Goal: Complete application form

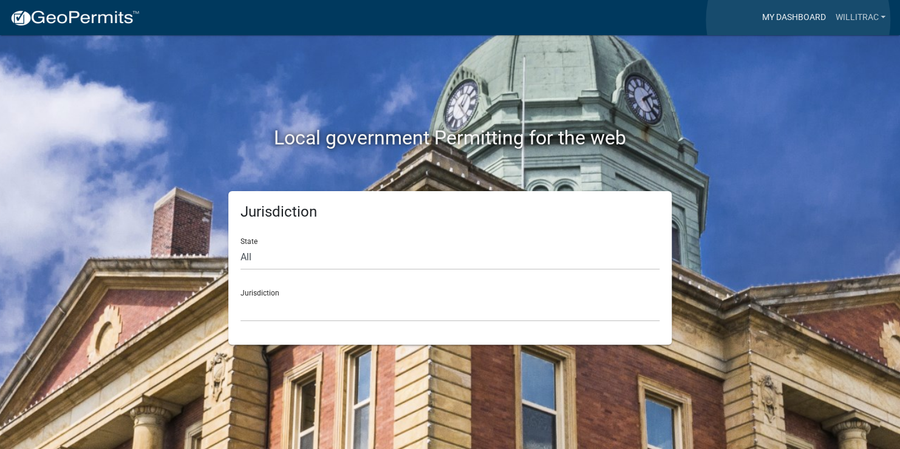
click at [798, 20] on link "My Dashboard" at bounding box center [793, 17] width 73 height 23
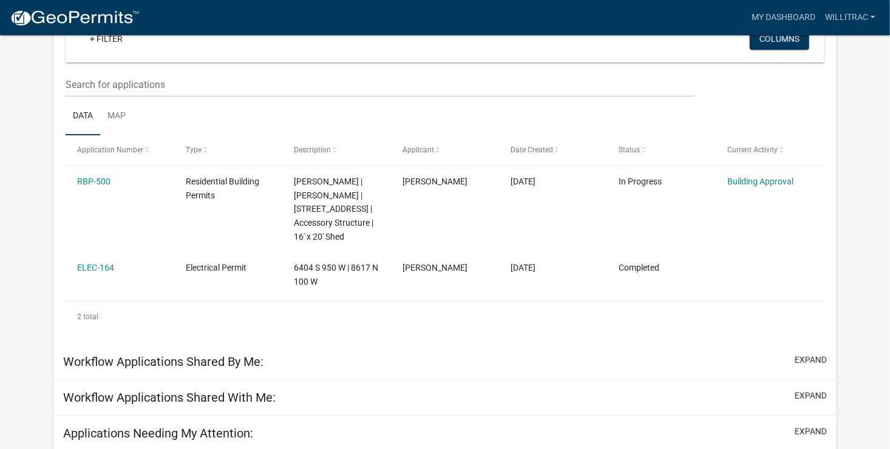
scroll to position [136, 0]
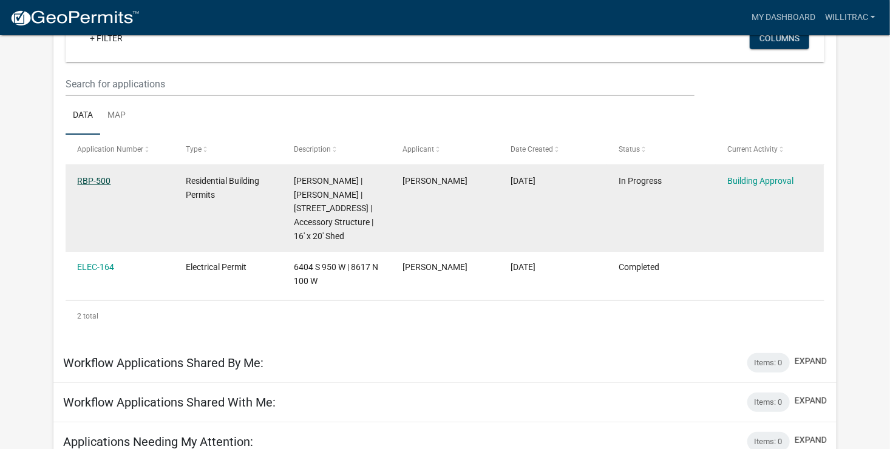
click at [107, 177] on link "RBP-500" at bounding box center [93, 181] width 33 height 10
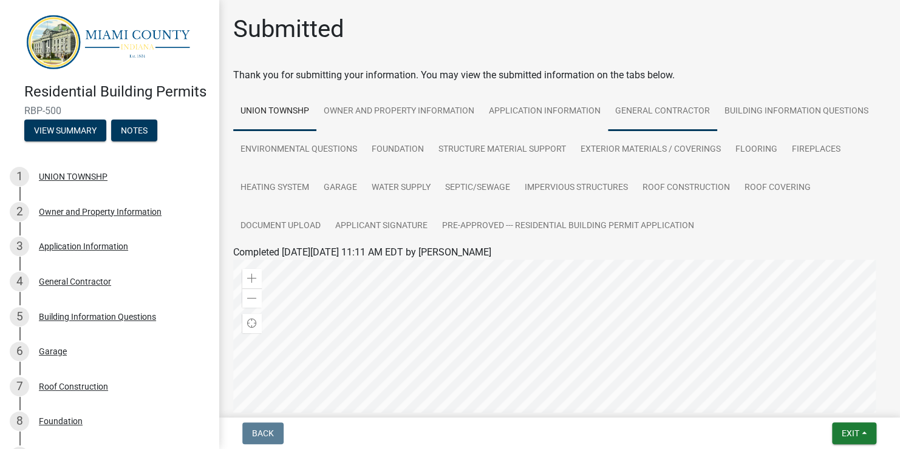
click at [626, 109] on link "General Contractor" at bounding box center [662, 111] width 109 height 39
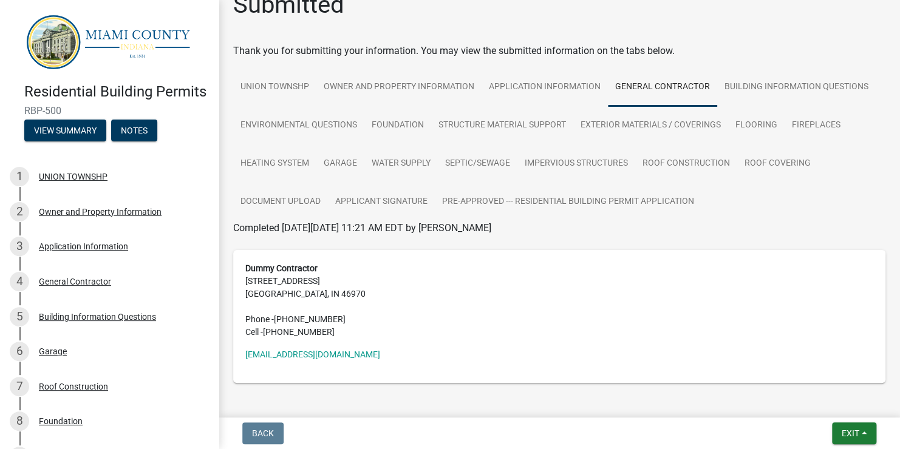
scroll to position [32, 0]
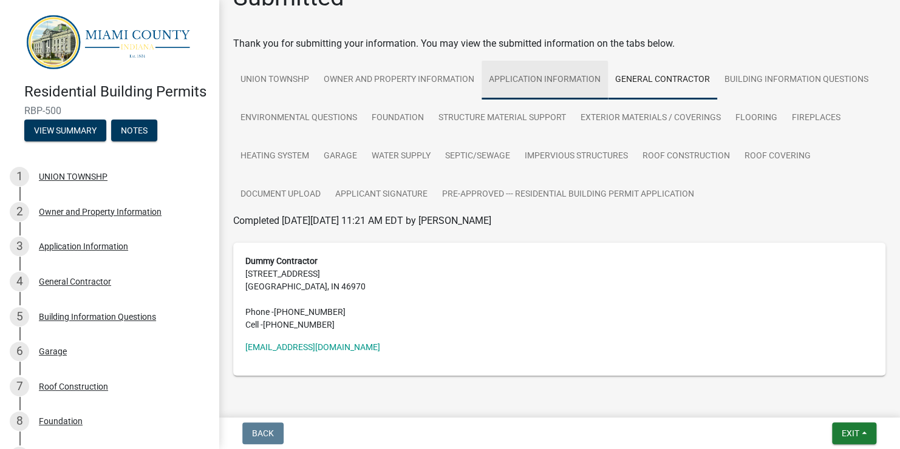
click at [570, 76] on link "Application Information" at bounding box center [545, 80] width 126 height 39
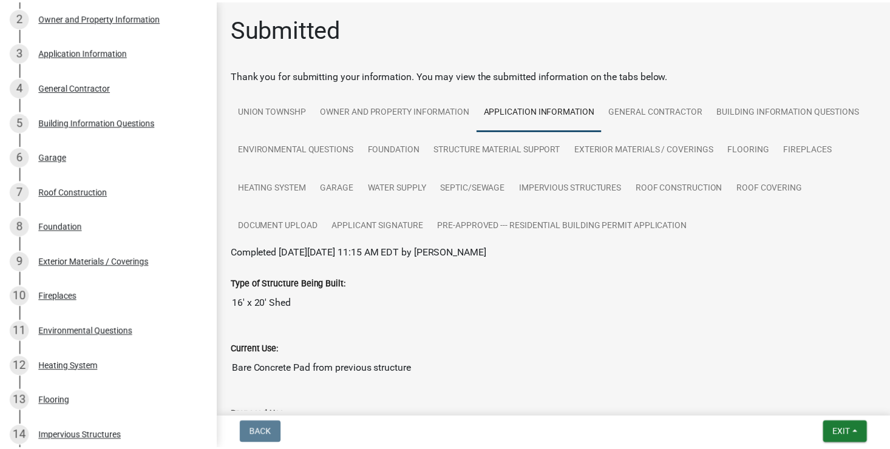
scroll to position [0, 0]
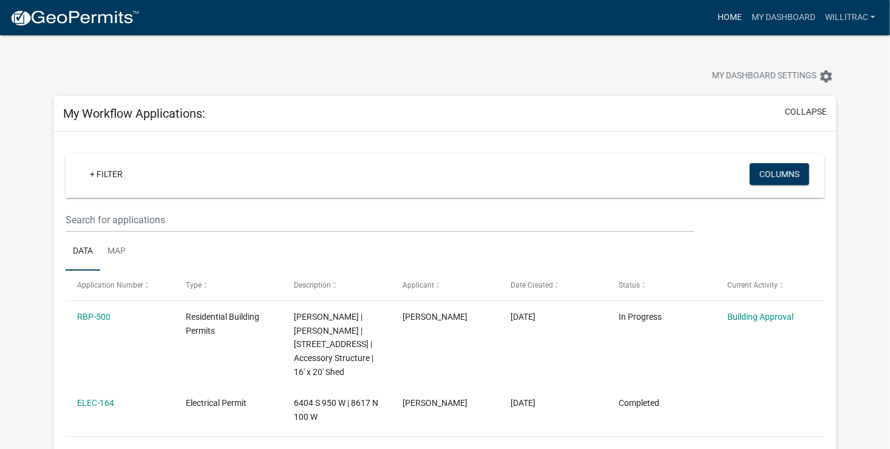
click at [734, 16] on link "Home" at bounding box center [730, 17] width 34 height 23
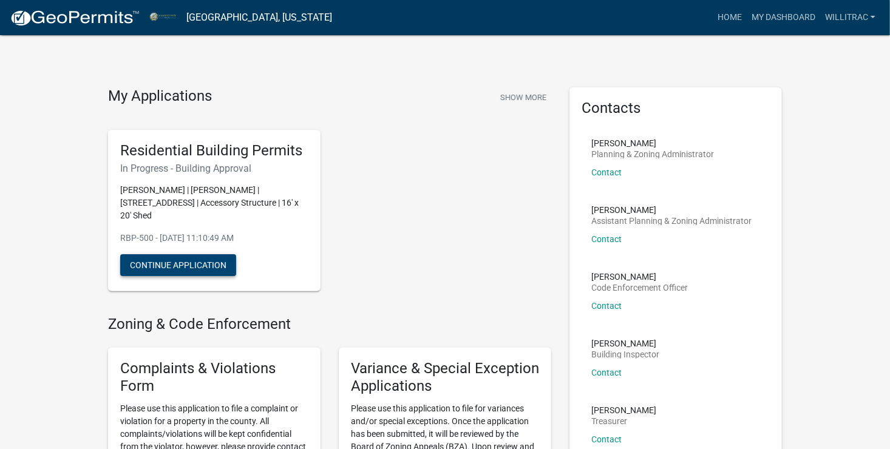
click at [177, 268] on button "Continue Application" at bounding box center [178, 265] width 116 height 22
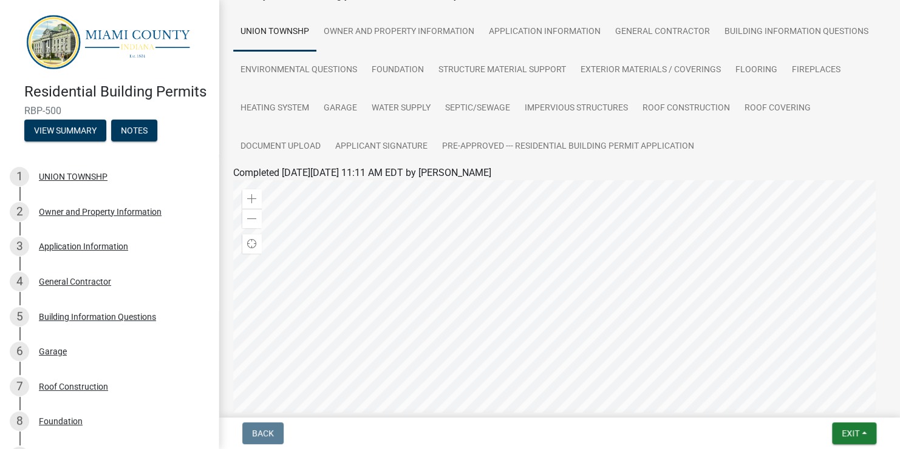
scroll to position [25, 0]
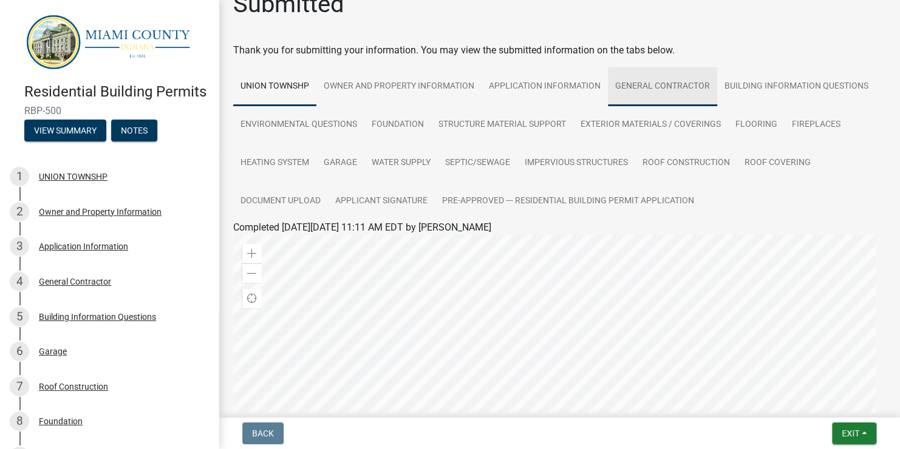
click at [672, 77] on link "General Contractor" at bounding box center [662, 86] width 109 height 39
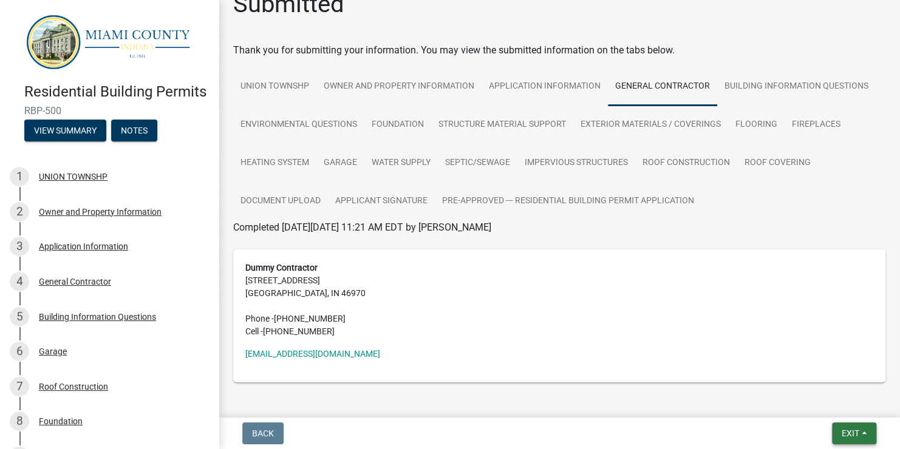
click at [860, 432] on button "Exit" at bounding box center [854, 434] width 44 height 22
click at [731, 400] on div "Submitted Thank you for submitting your information. You may view the submitted…" at bounding box center [559, 199] width 670 height 418
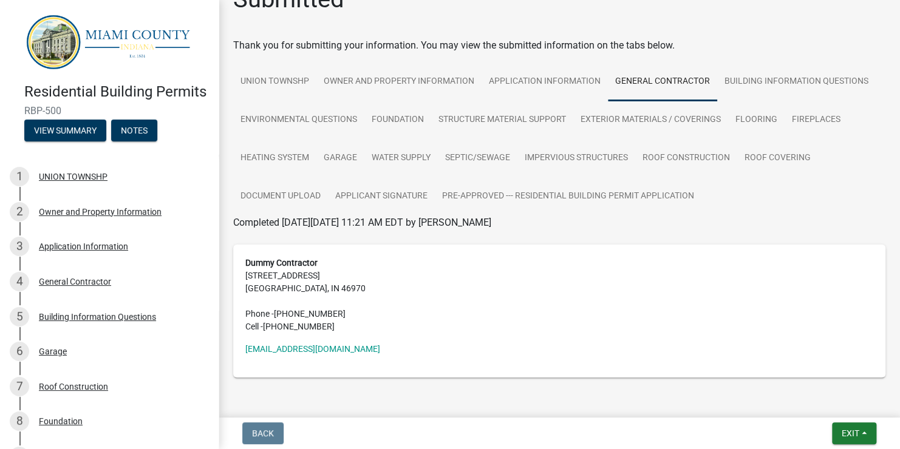
scroll to position [56, 0]
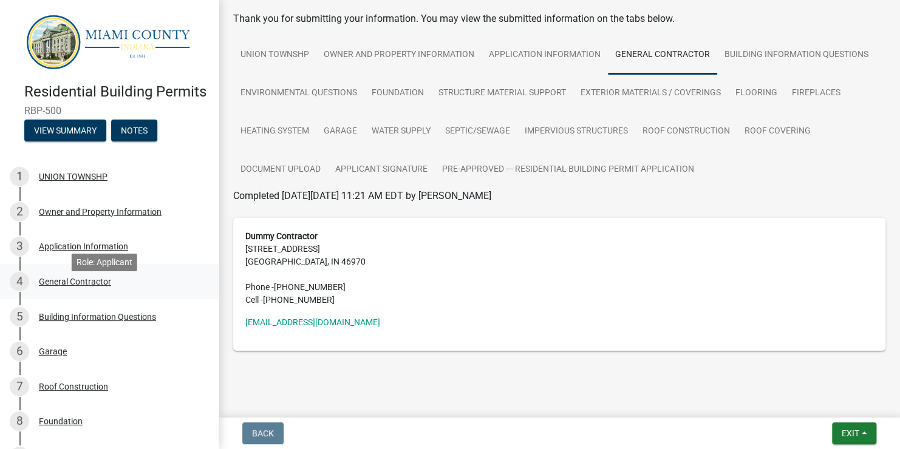
click at [84, 286] on div "General Contractor" at bounding box center [75, 282] width 72 height 9
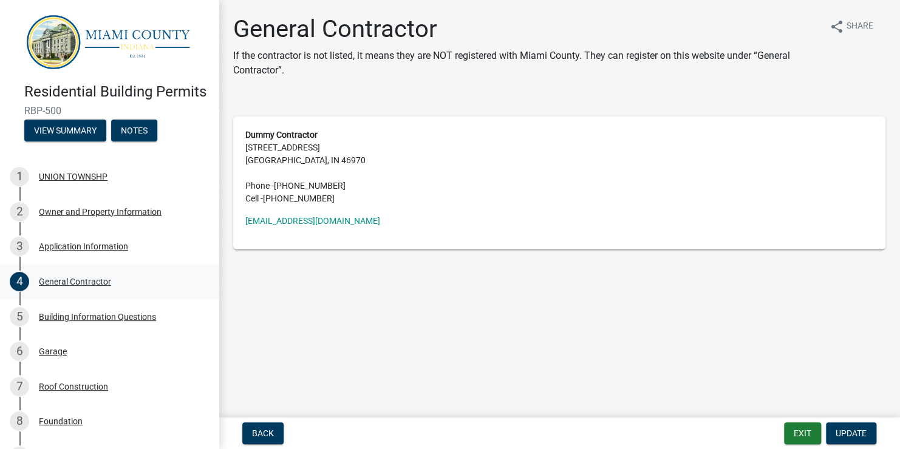
click at [75, 286] on div "General Contractor" at bounding box center [75, 282] width 72 height 9
click at [845, 432] on span "Update" at bounding box center [851, 434] width 31 height 10
click at [847, 432] on span "Update" at bounding box center [851, 434] width 31 height 10
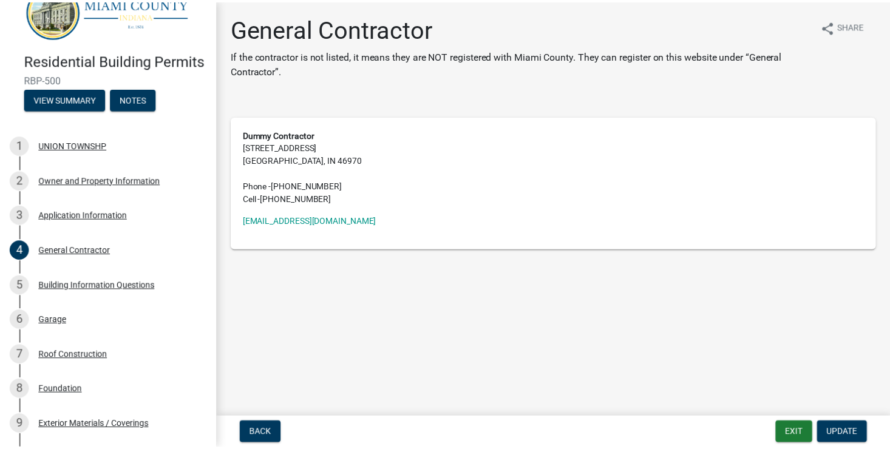
scroll to position [9, 0]
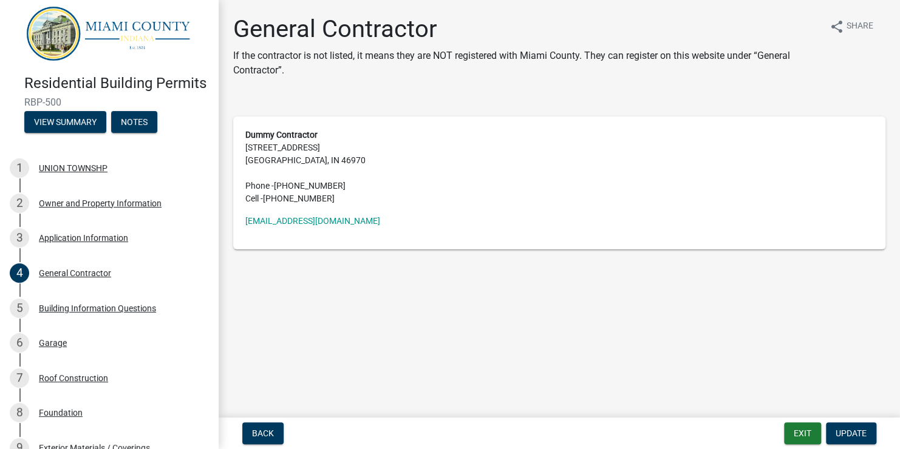
click at [60, 19] on img at bounding box center [111, 33] width 175 height 58
click at [103, 32] on img at bounding box center [111, 33] width 175 height 58
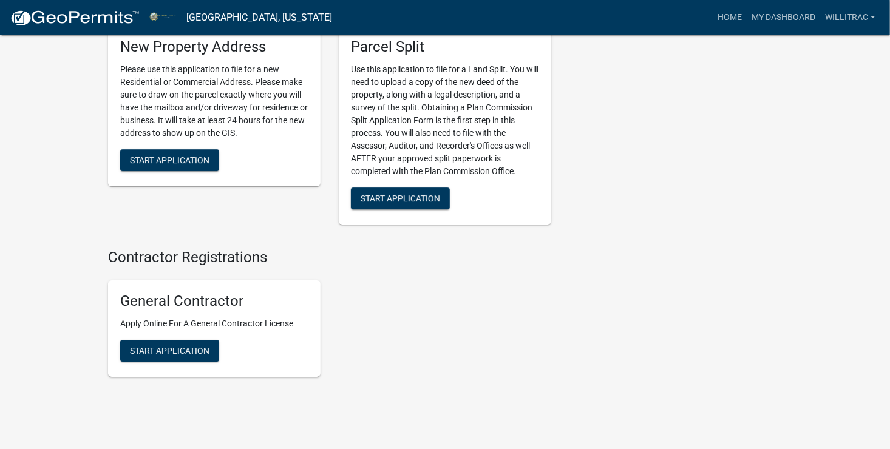
scroll to position [1840, 0]
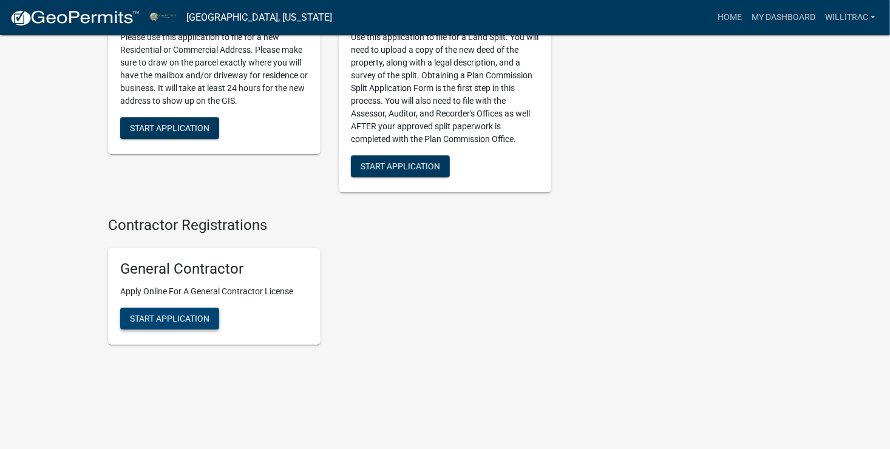
drag, startPoint x: 184, startPoint y: 326, endPoint x: 196, endPoint y: 405, distance: 79.8
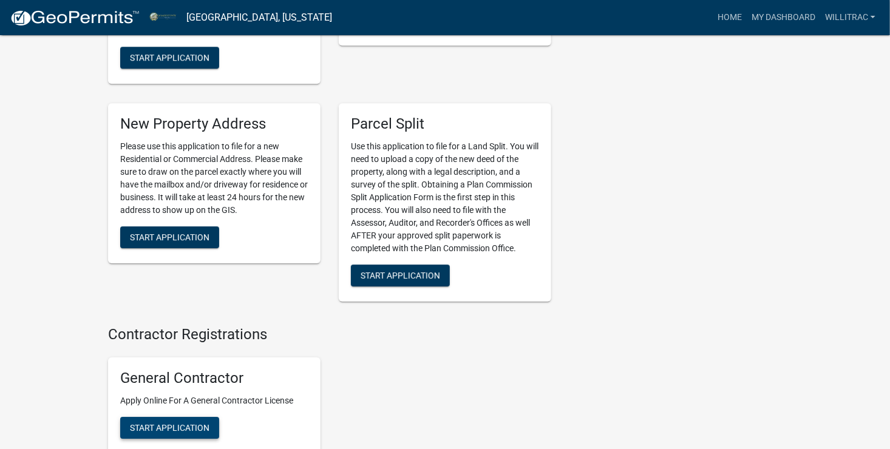
scroll to position [1719, 0]
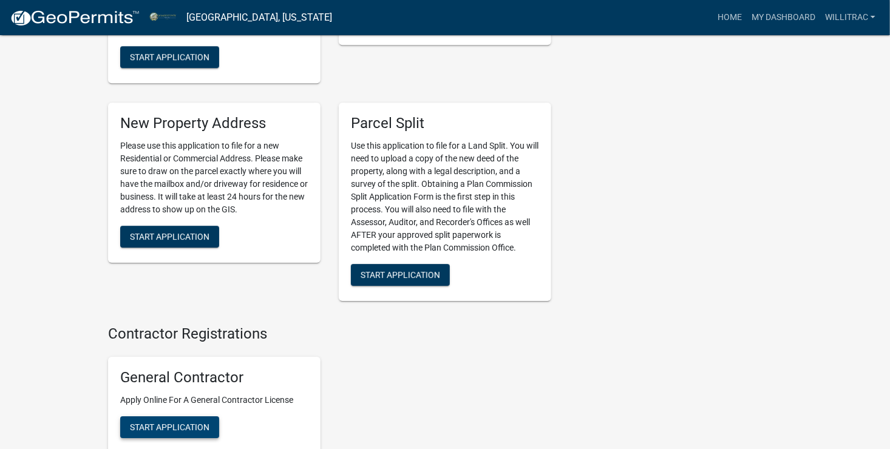
click at [146, 432] on span "Start Application" at bounding box center [170, 428] width 80 height 10
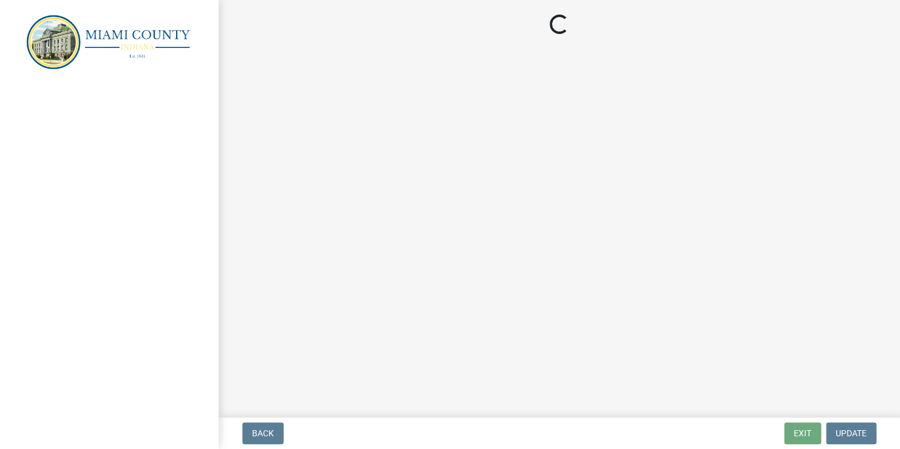
select select "IN"
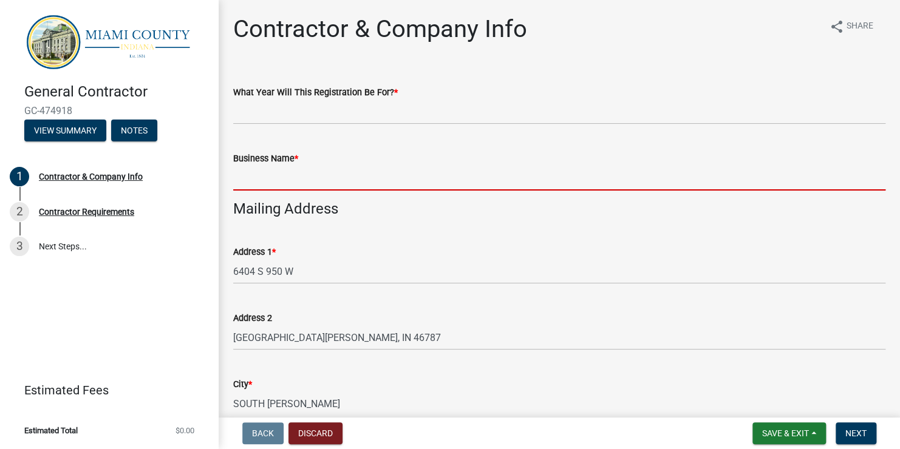
click at [251, 177] on input "Business Name *" at bounding box center [559, 178] width 652 height 25
click at [653, 43] on div "Contractor & Company Info share Share" at bounding box center [559, 34] width 652 height 39
